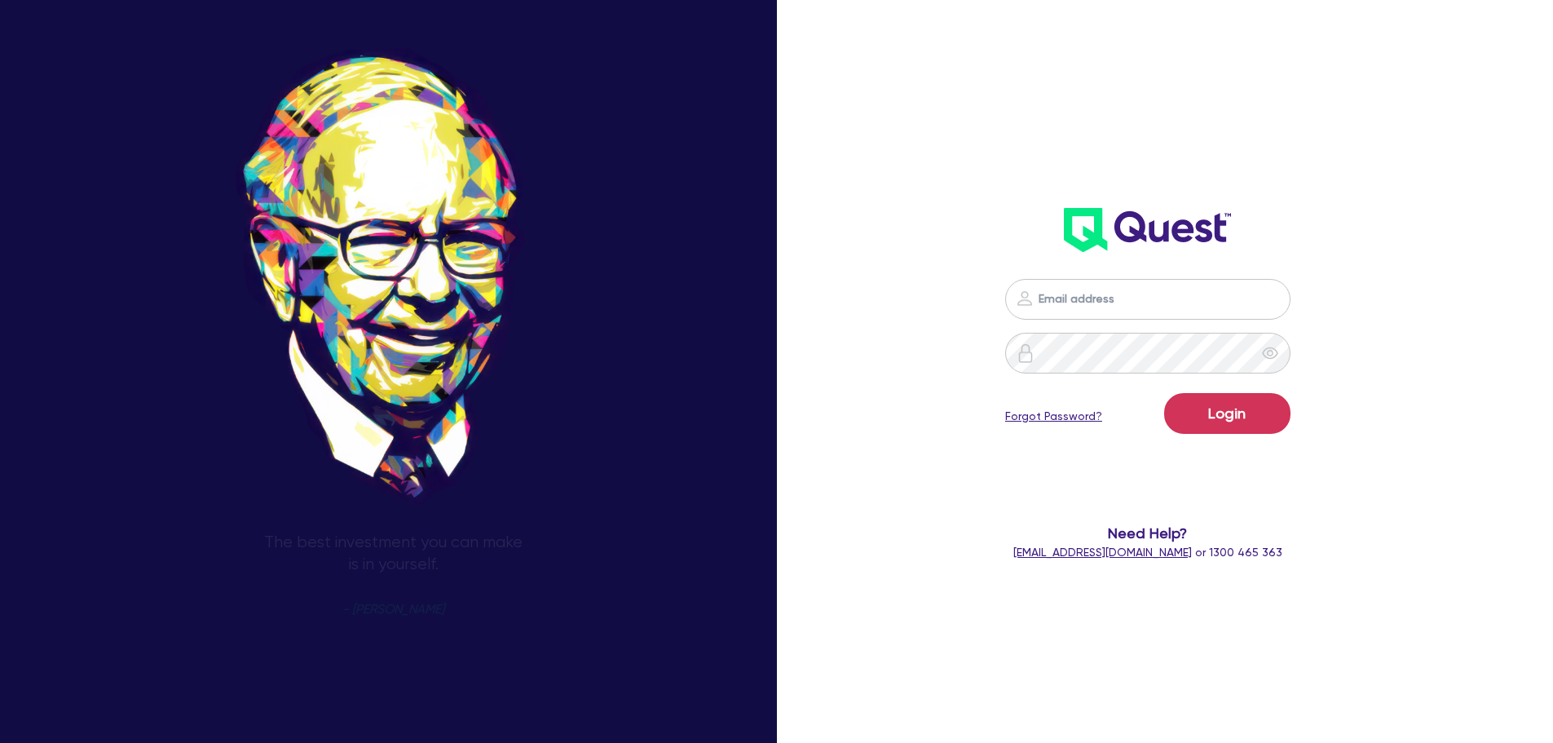
drag, startPoint x: 1199, startPoint y: 248, endPoint x: 1186, endPoint y: 265, distance: 21.0
click at [1199, 248] on img at bounding box center [1147, 230] width 167 height 44
click at [1159, 294] on input "email" at bounding box center [1147, 299] width 285 height 41
click at [989, 391] on form "Login Forgot Password? Need Help? [EMAIL_ADDRESS][DOMAIN_NAME] or 1300 465 363" at bounding box center [1148, 420] width 417 height 282
click at [1085, 298] on input "email" at bounding box center [1147, 299] width 285 height 41
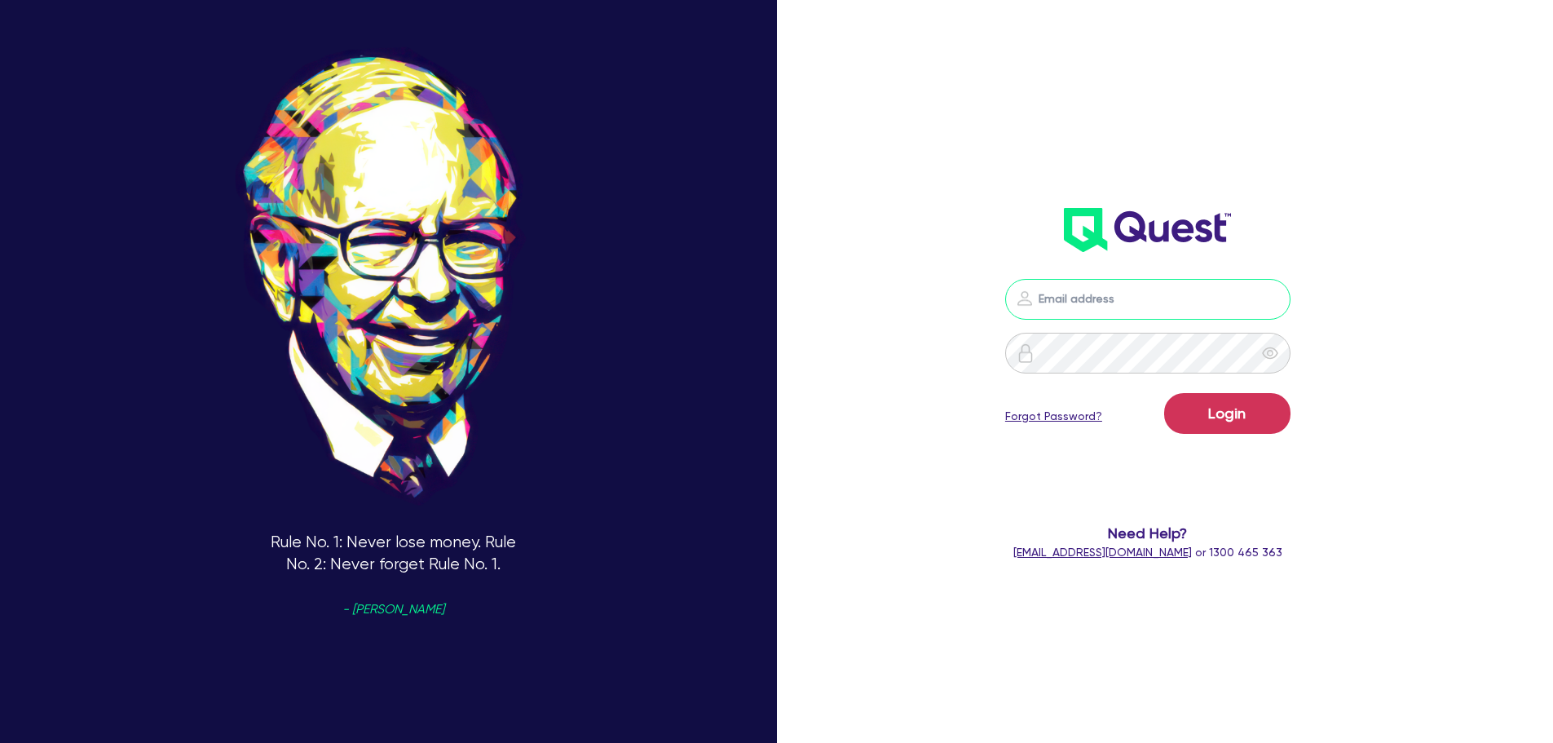
click at [1074, 296] on input "email" at bounding box center [1147, 299] width 285 height 41
click at [1114, 286] on input "email" at bounding box center [1147, 299] width 285 height 41
paste input "mwoods@acquiredfinance.com"
type input "mwoods@acquiredfinance.com"
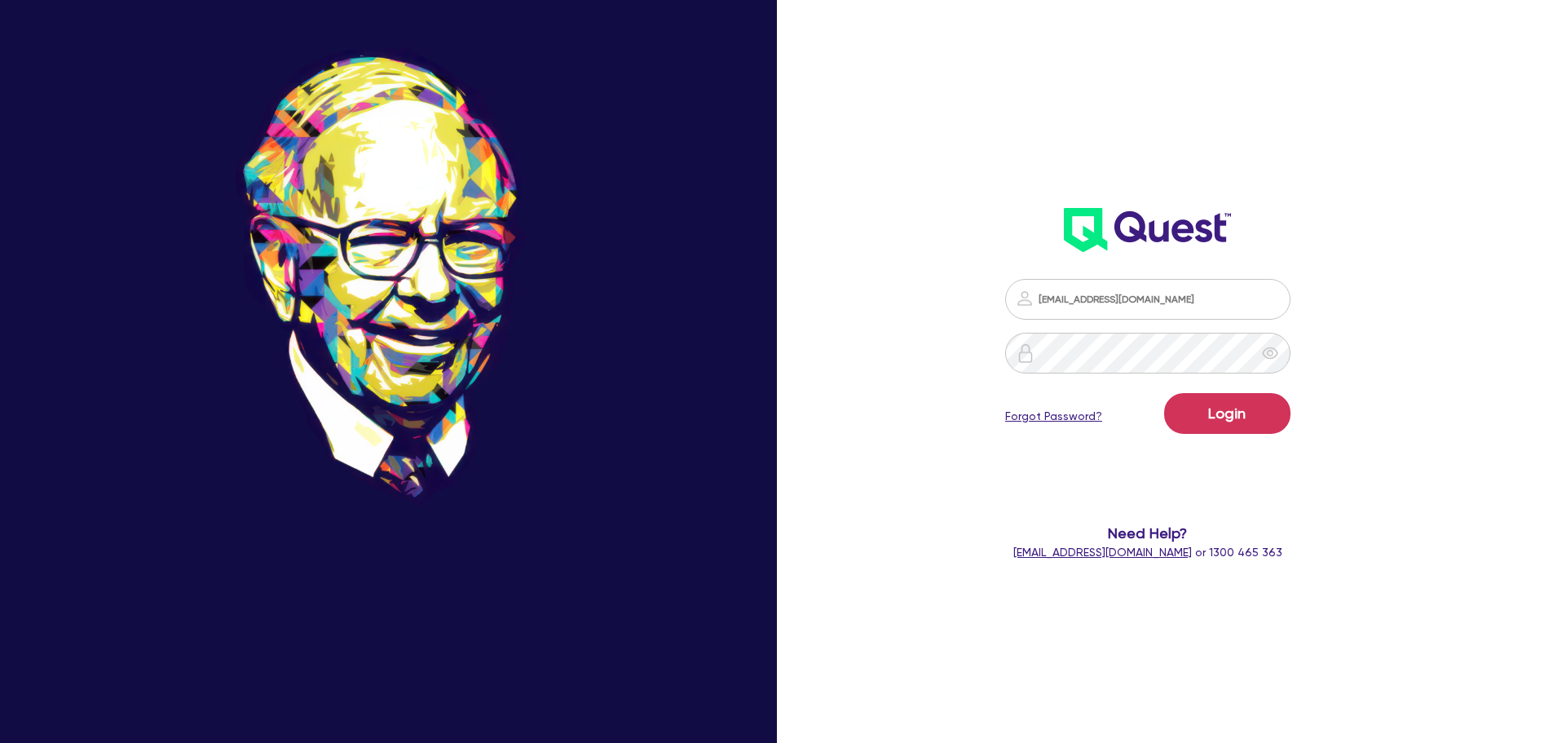
click at [1359, 241] on header at bounding box center [1148, 229] width 449 height 65
click at [1279, 353] on icon "eye" at bounding box center [1270, 353] width 16 height 16
click at [1164, 393] on button "Login" at bounding box center [1227, 413] width 126 height 41
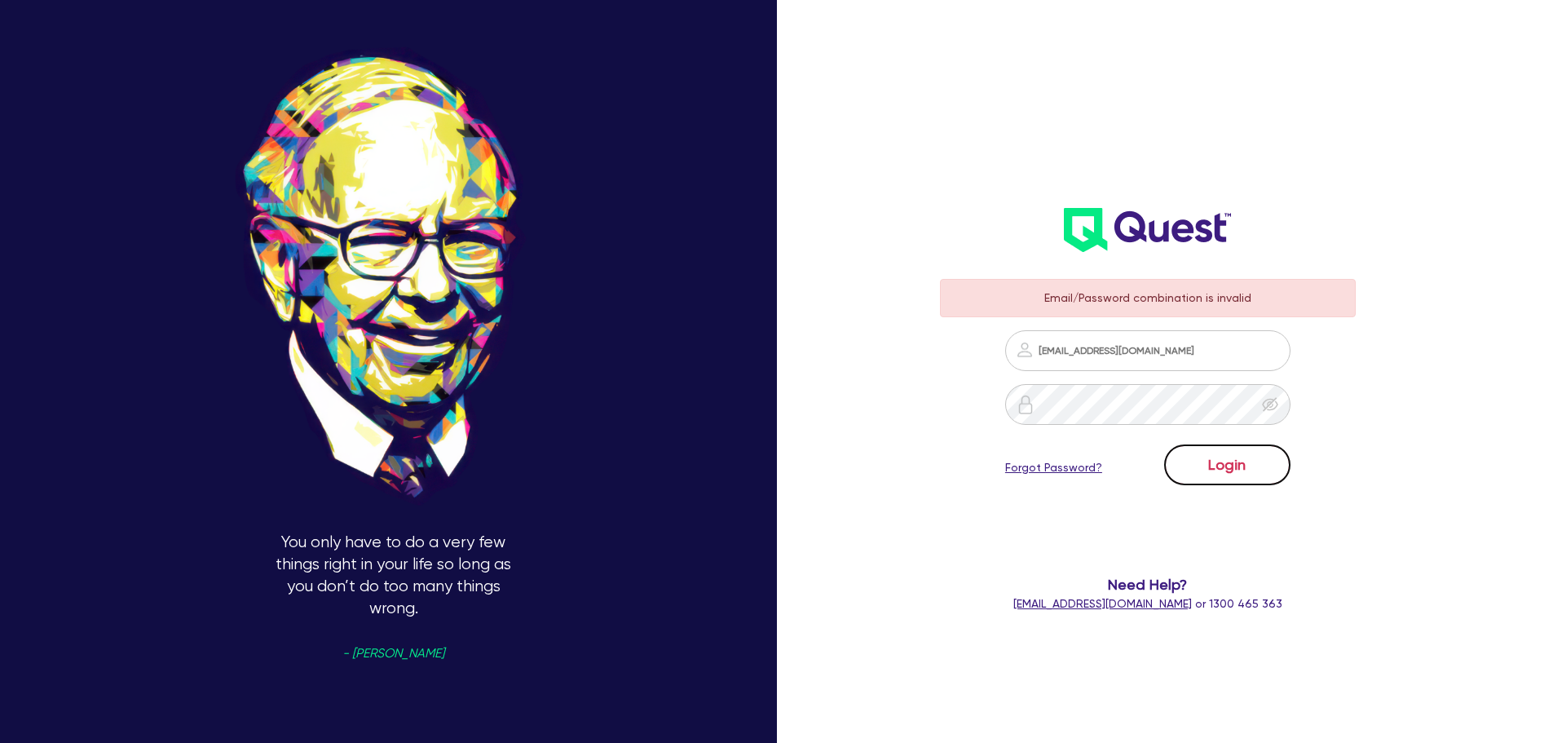
click at [1221, 457] on button "Login" at bounding box center [1227, 464] width 126 height 41
